Goal: Check status: Check status

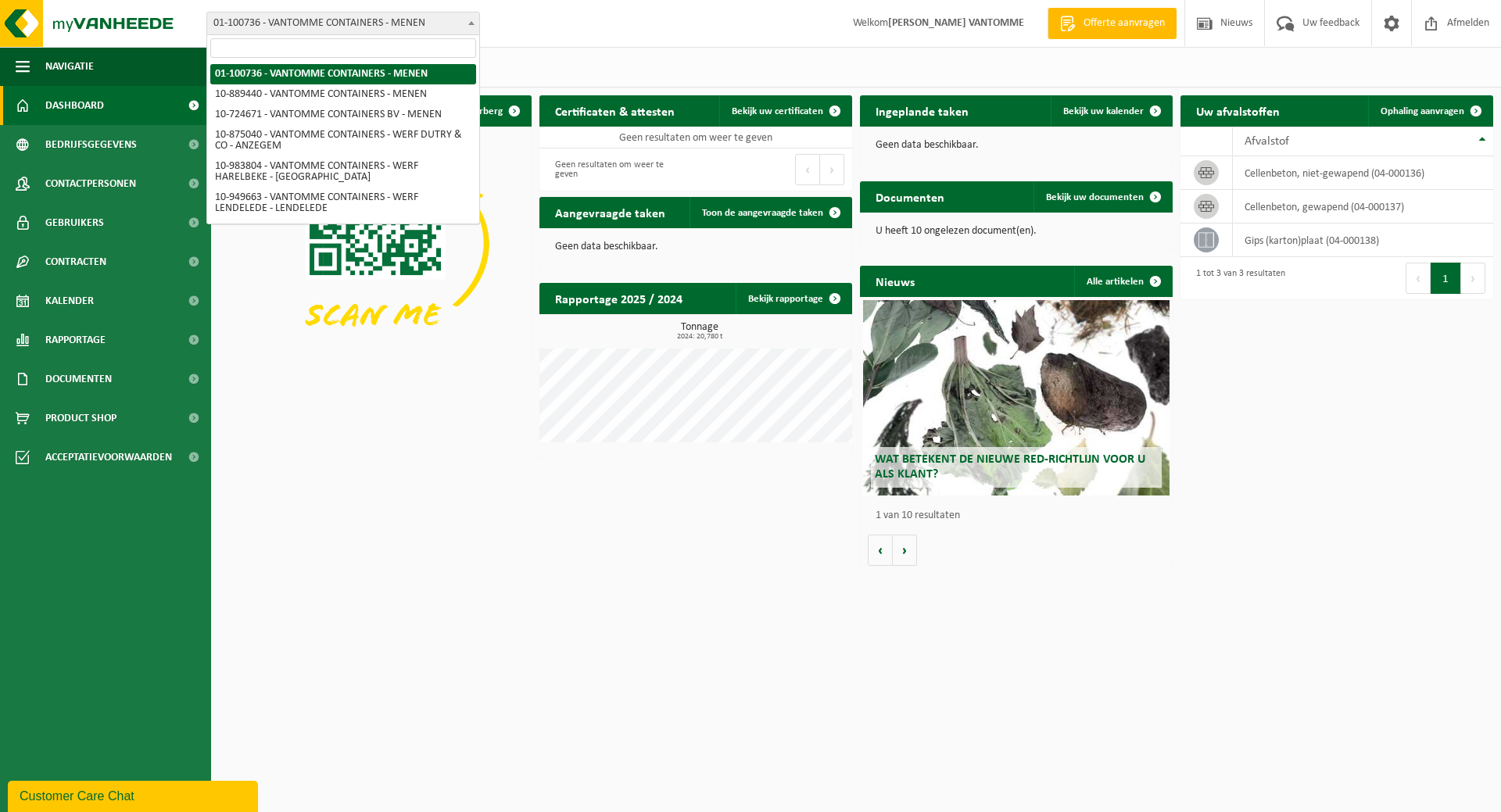
click at [410, 24] on span "01-100736 - VANTOMME CONTAINERS - MENEN" at bounding box center [342, 23] width 272 height 22
select select "113939"
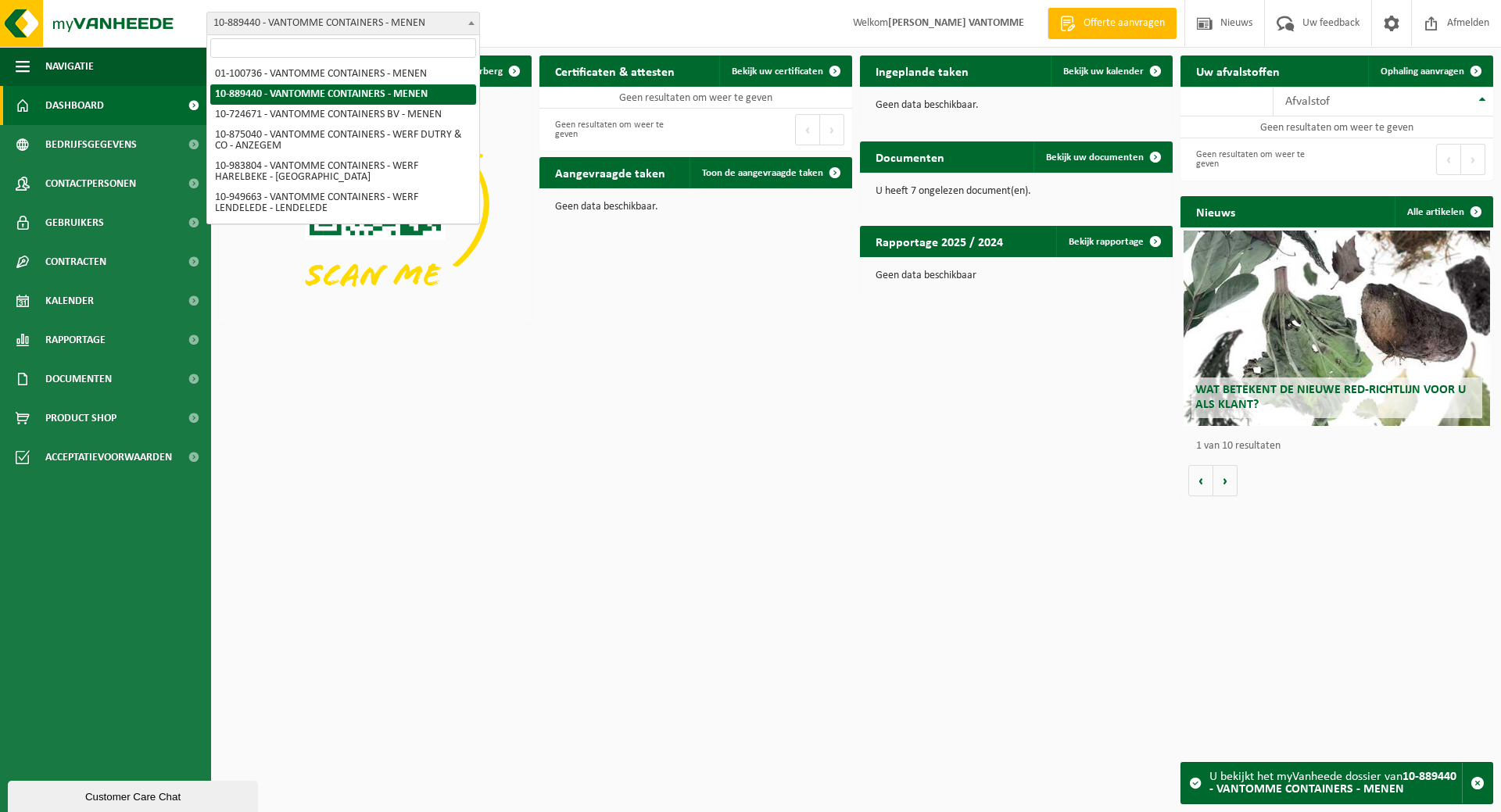
click at [309, 23] on span "10-889440 - VANTOMME CONTAINERS - MENEN" at bounding box center [342, 23] width 272 height 22
select select "33527"
